Goal: Task Accomplishment & Management: Manage account settings

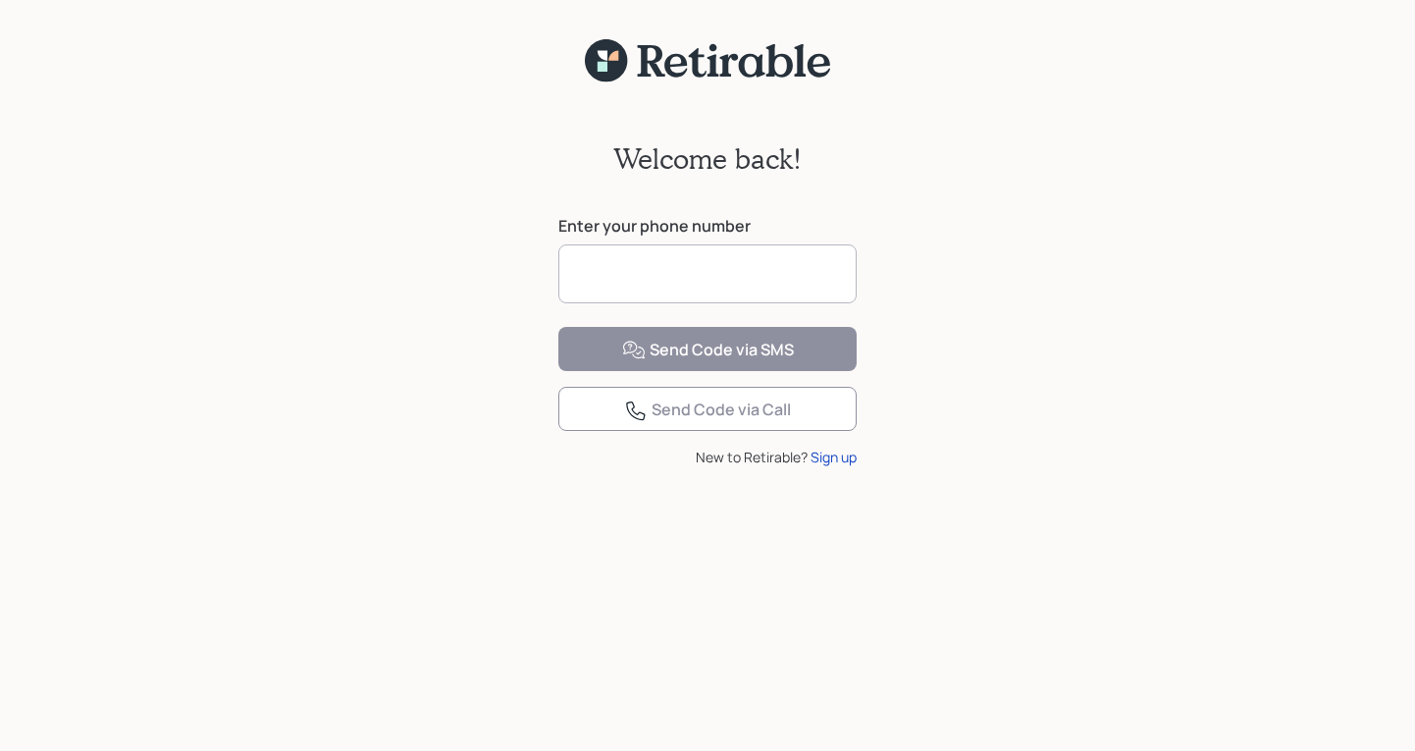
click at [786, 283] on input at bounding box center [707, 273] width 298 height 59
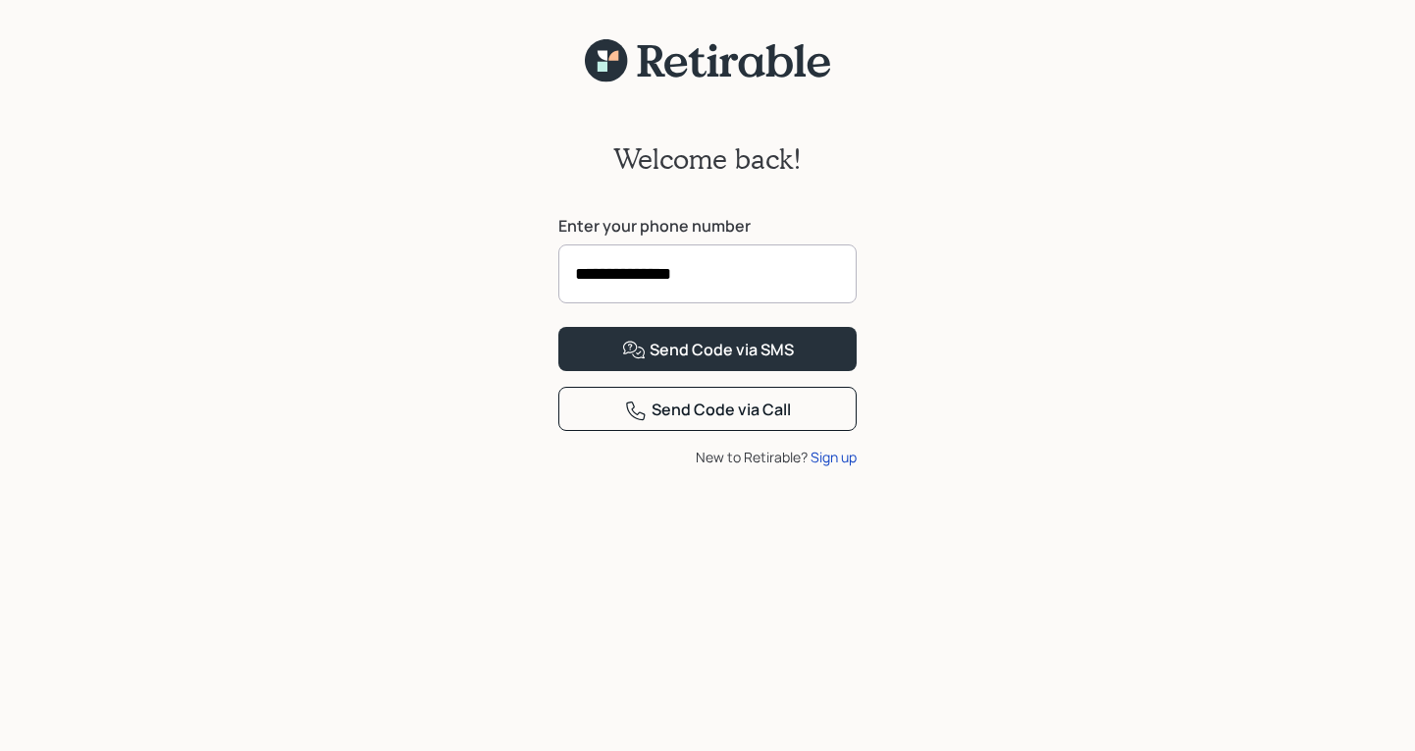
type input "**********"
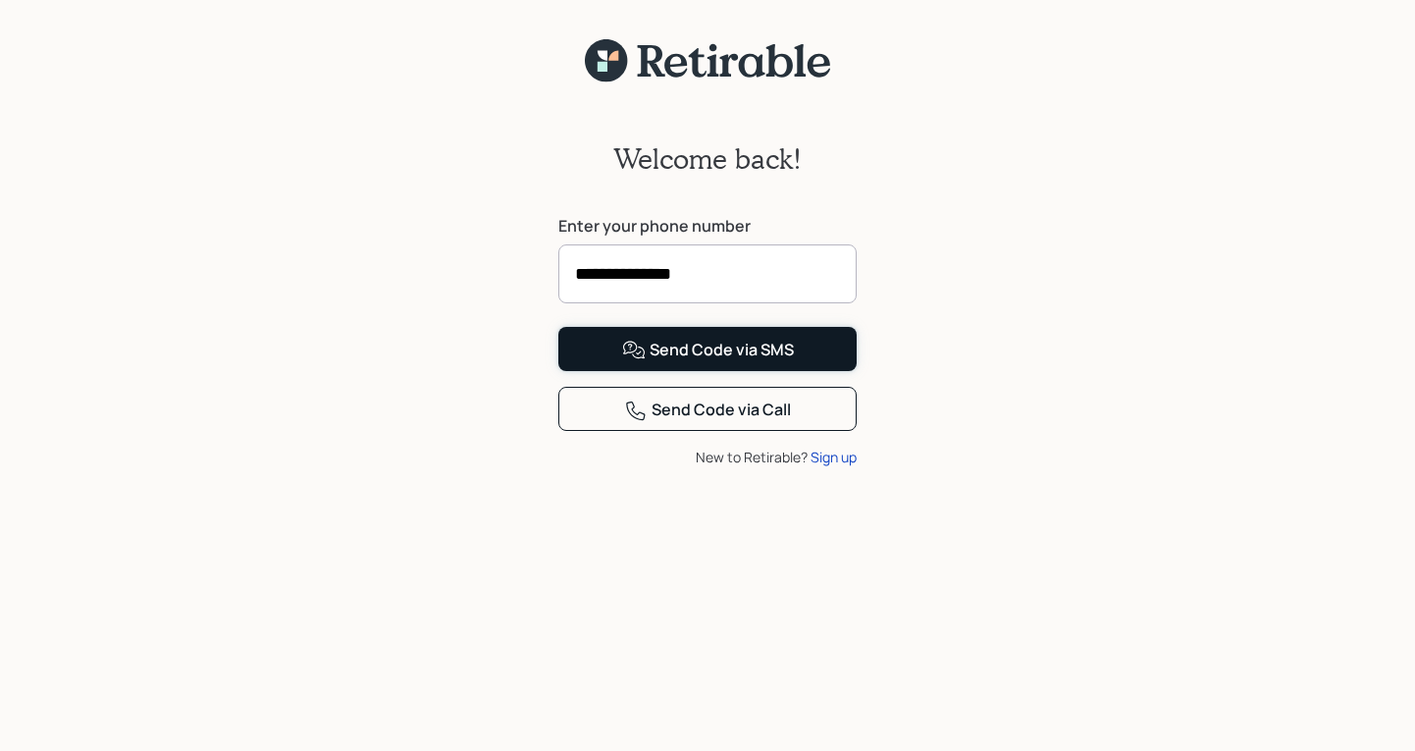
click at [684, 362] on div "Send Code via SMS" at bounding box center [708, 350] width 172 height 24
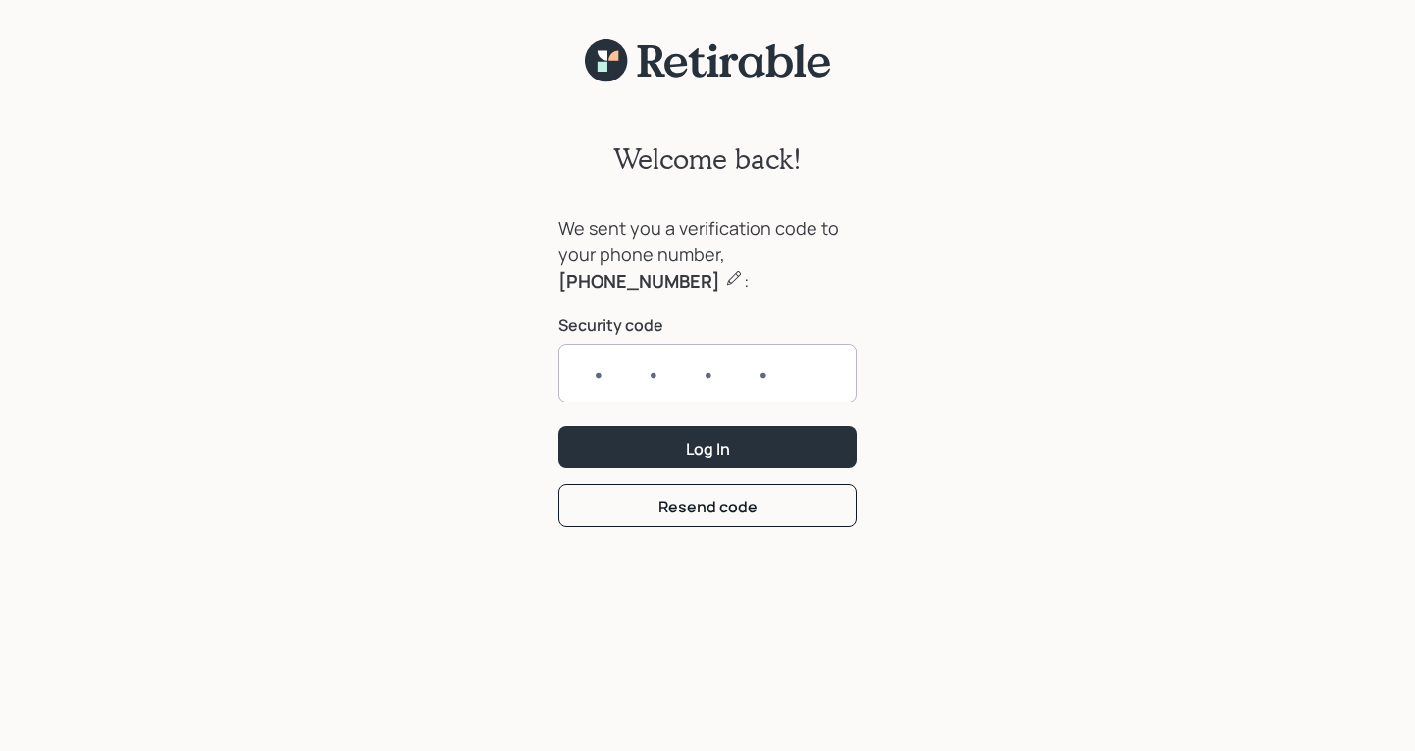
click at [637, 365] on input "text" at bounding box center [707, 372] width 298 height 59
click at [722, 508] on form "We sent you a verification code to your phone number, [PHONE_NUMBER] : Security…" at bounding box center [707, 371] width 298 height 312
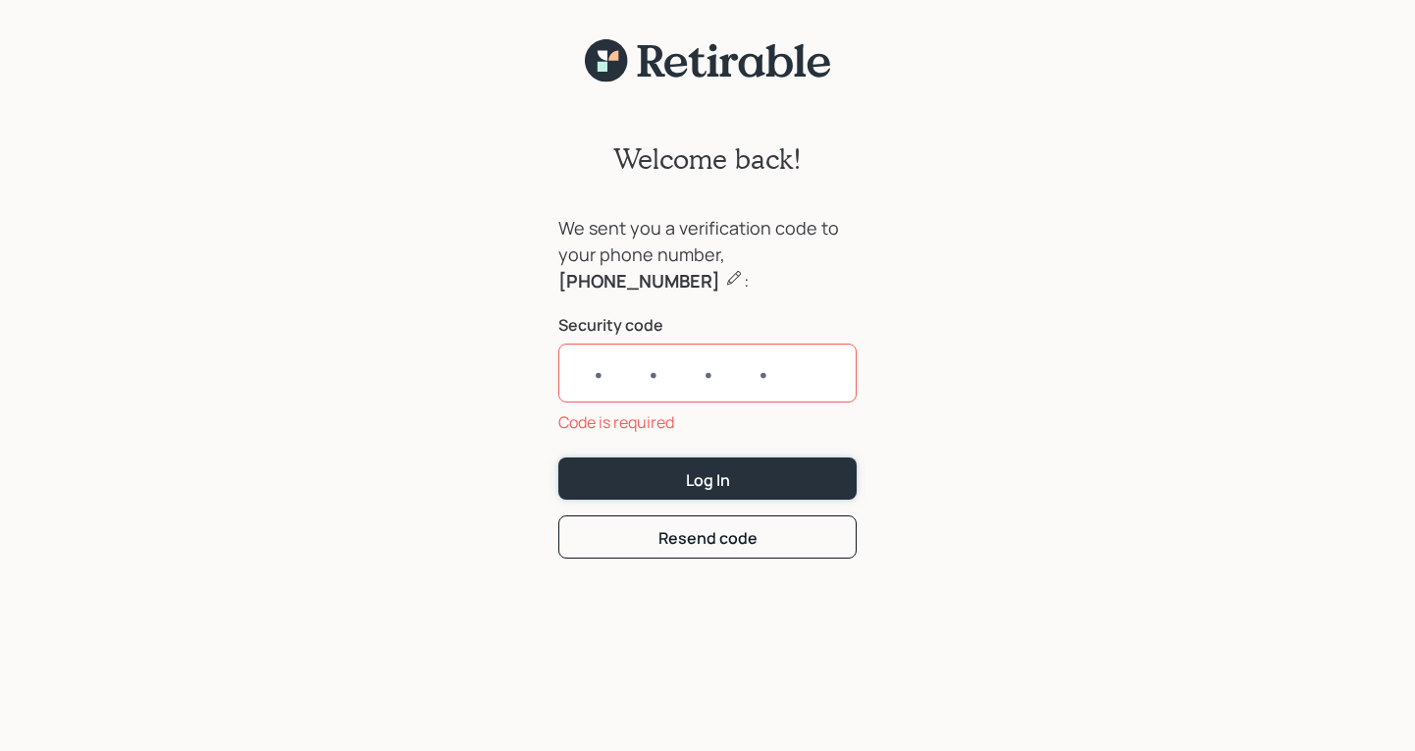
drag, startPoint x: 723, startPoint y: 479, endPoint x: 497, endPoint y: 554, distance: 238.0
click at [497, 554] on div "Welcome back! We sent you a verification code to your phone number, [PHONE_NUMB…" at bounding box center [707, 429] width 1415 height 692
click at [718, 543] on div "Resend code" at bounding box center [707, 538] width 99 height 22
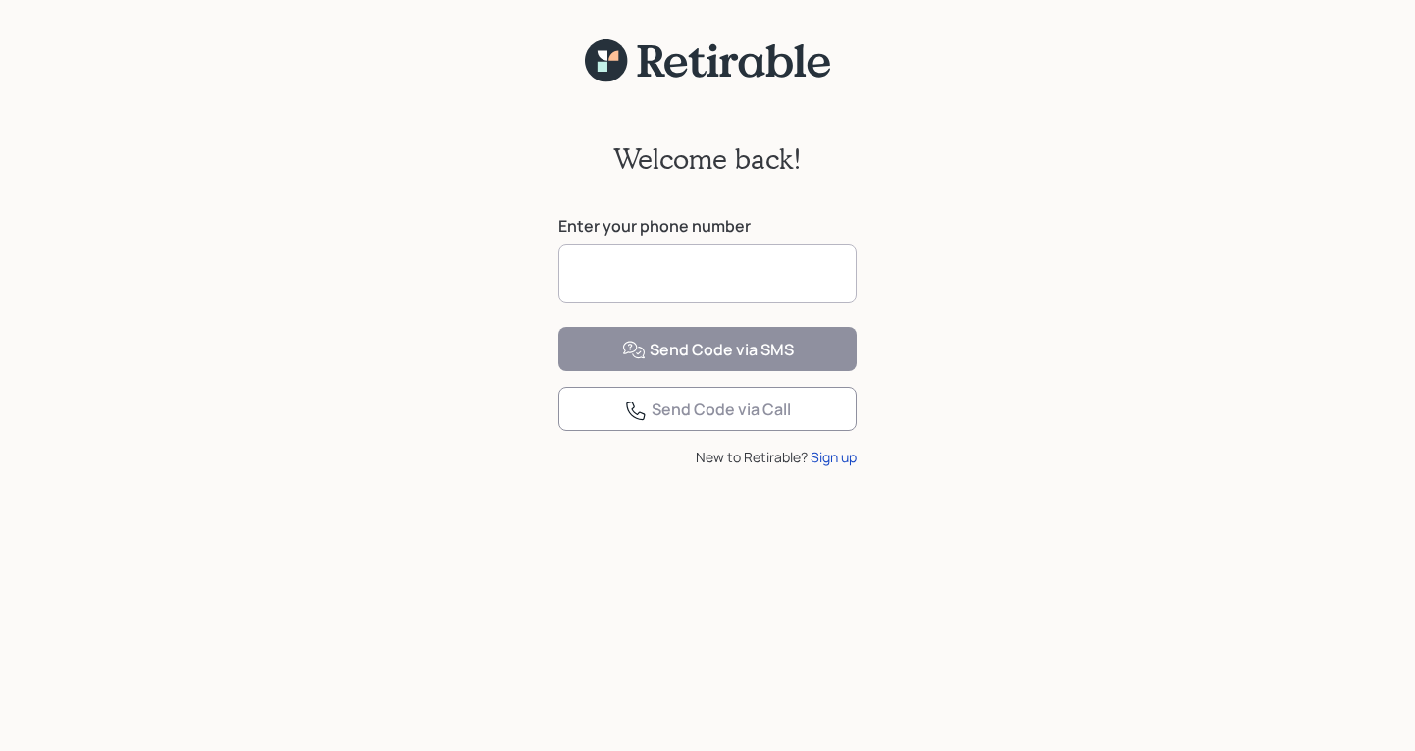
click at [774, 274] on input at bounding box center [707, 273] width 298 height 59
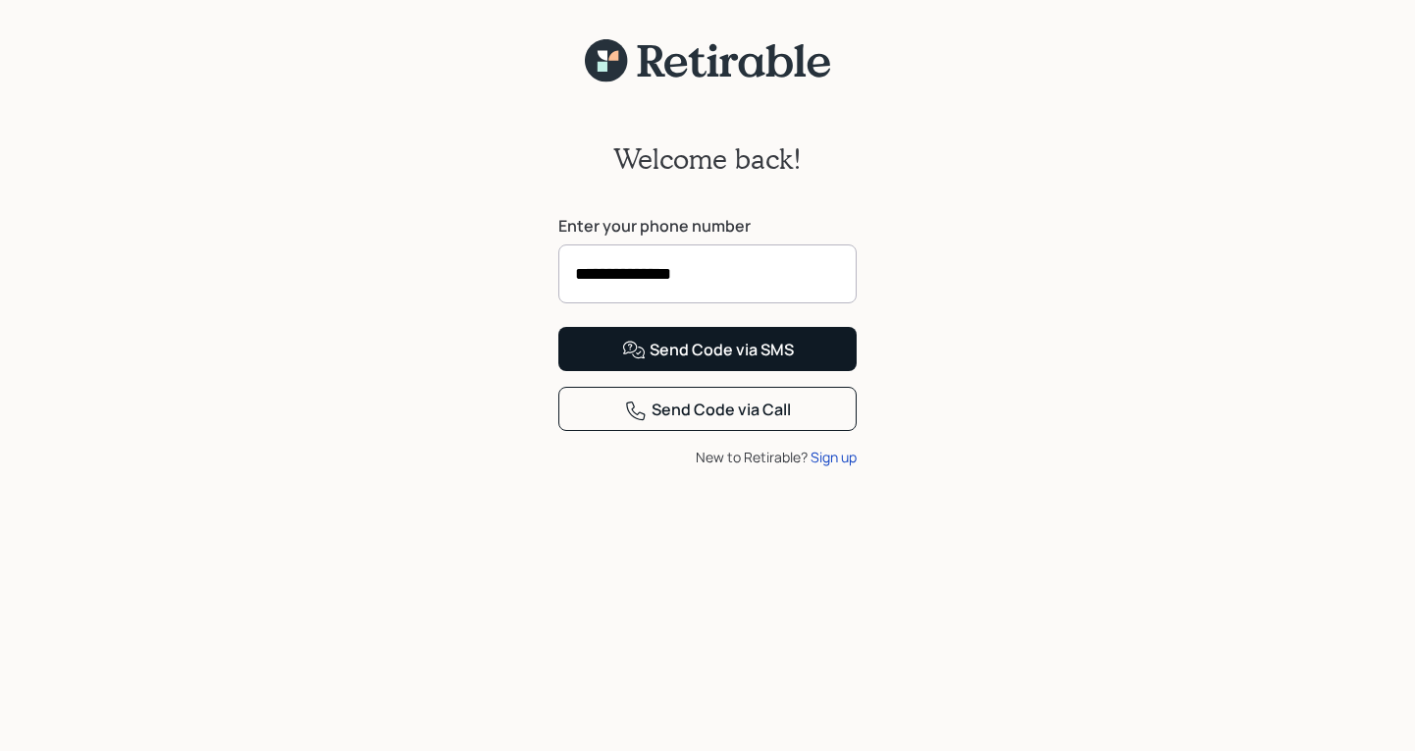
type input "**********"
click at [700, 362] on div "Send Code via SMS" at bounding box center [708, 350] width 172 height 24
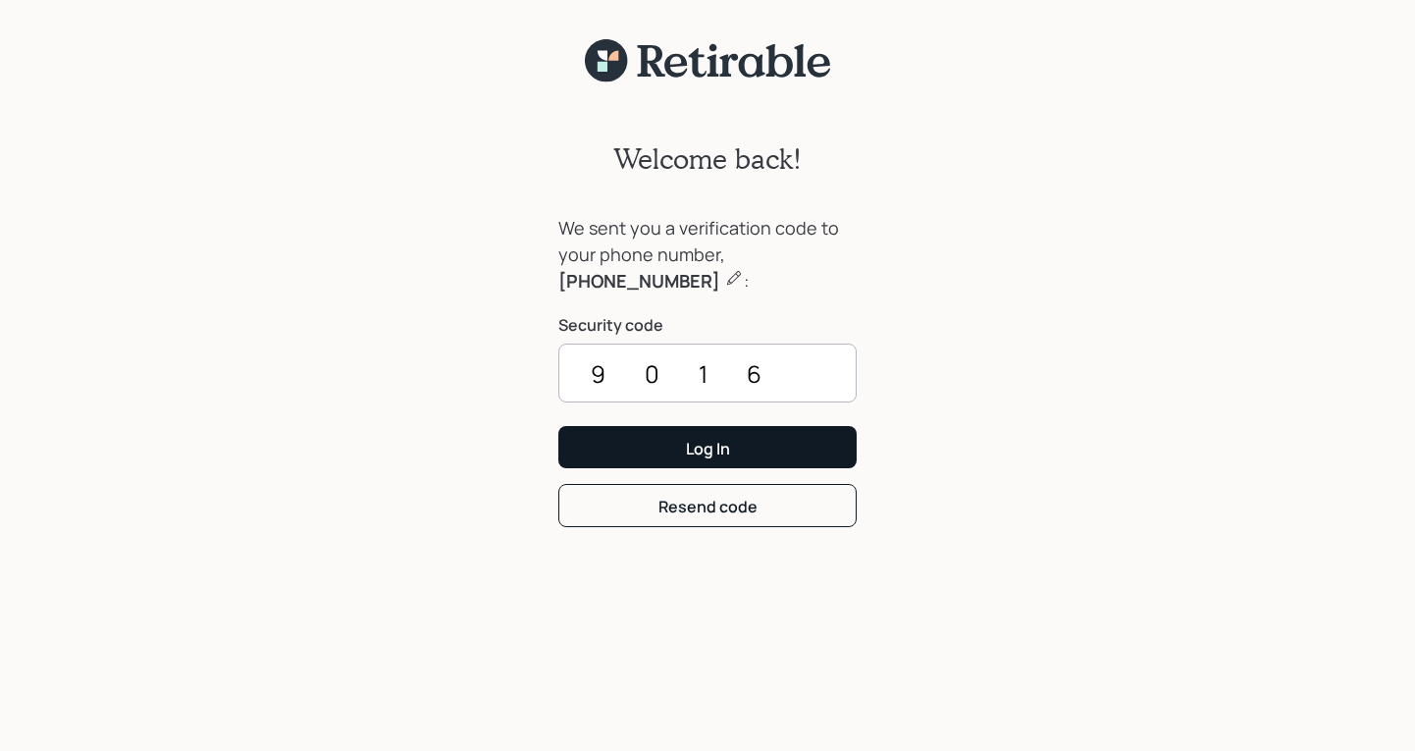
type input "9016"
click at [711, 446] on div "Log In" at bounding box center [708, 449] width 44 height 22
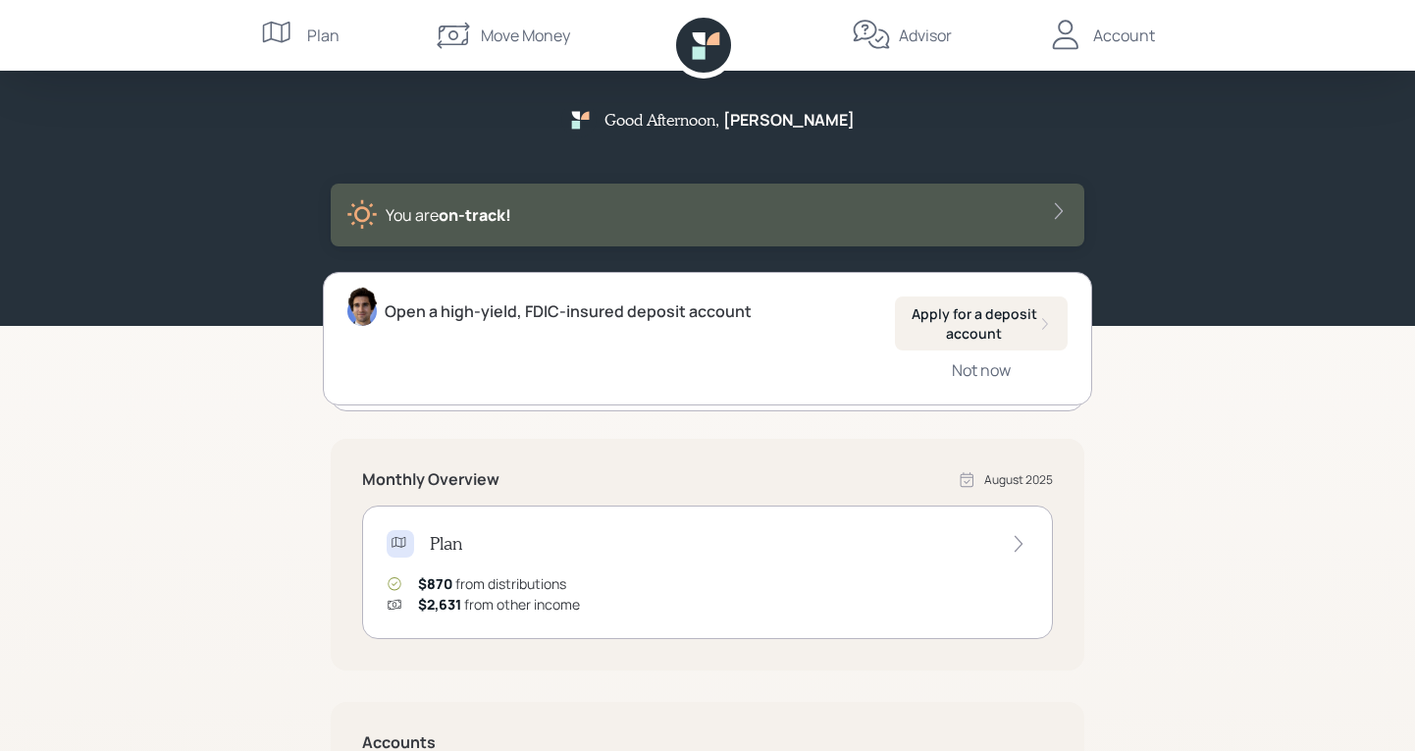
click at [1053, 204] on icon at bounding box center [1059, 211] width 20 height 20
